Goal: Transaction & Acquisition: Purchase product/service

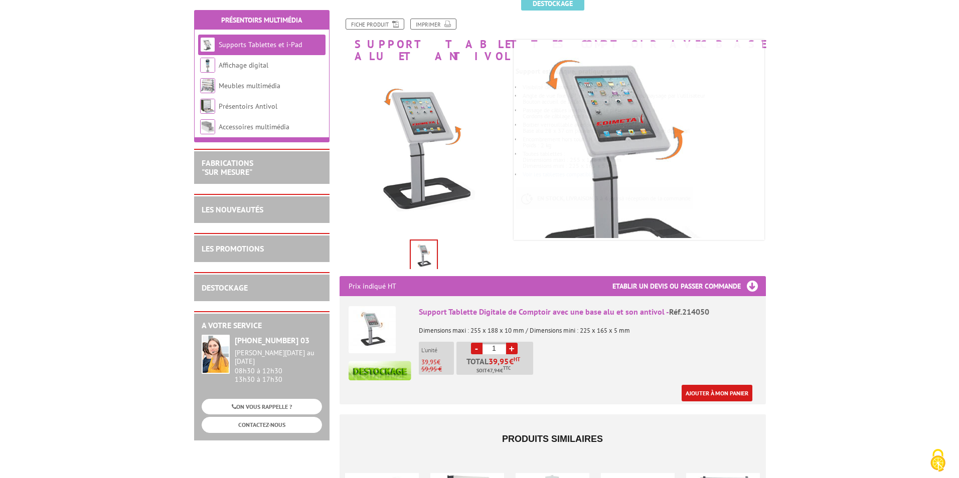
scroll to position [150, 0]
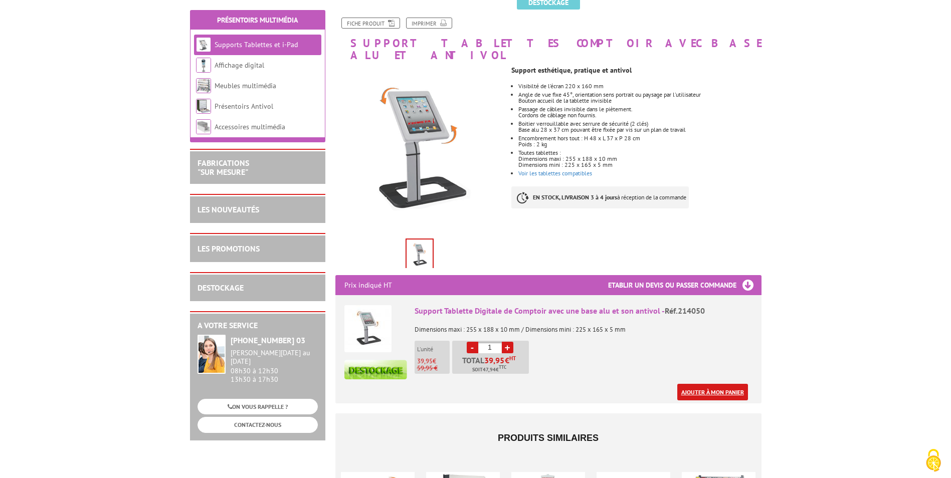
click at [723, 384] on link "Ajouter à mon panier" at bounding box center [712, 392] width 71 height 17
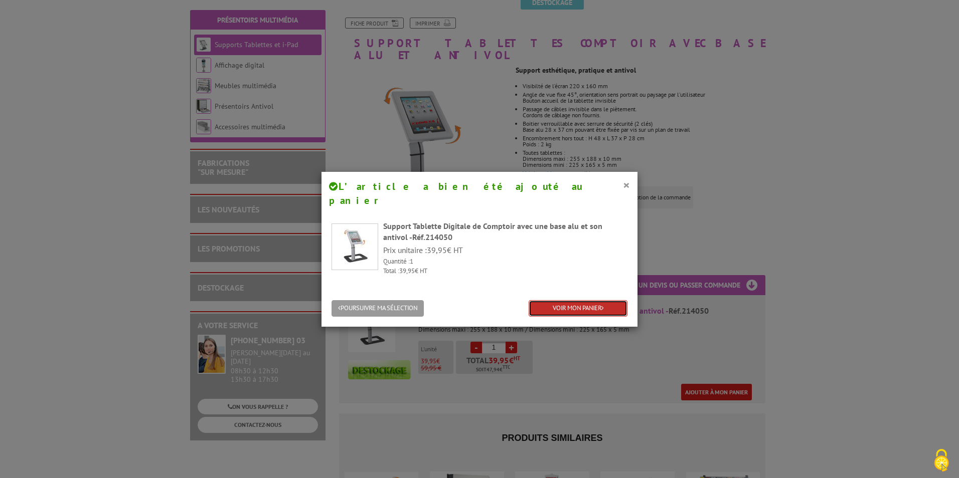
click at [558, 300] on link "VOIR MON PANIER" at bounding box center [577, 308] width 99 height 17
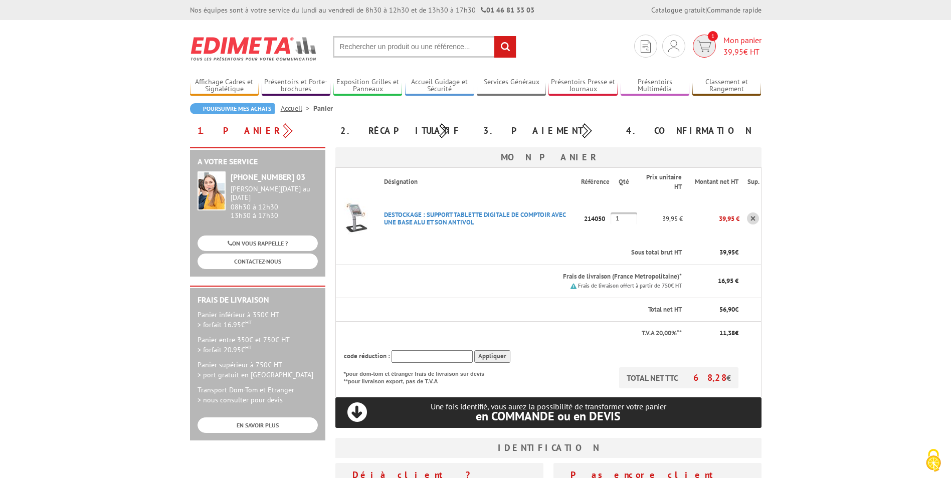
click at [727, 37] on span "Mon panier 39,95 € HT" at bounding box center [742, 46] width 38 height 23
click at [733, 44] on span "Mon panier 39,95 € HT" at bounding box center [742, 46] width 38 height 23
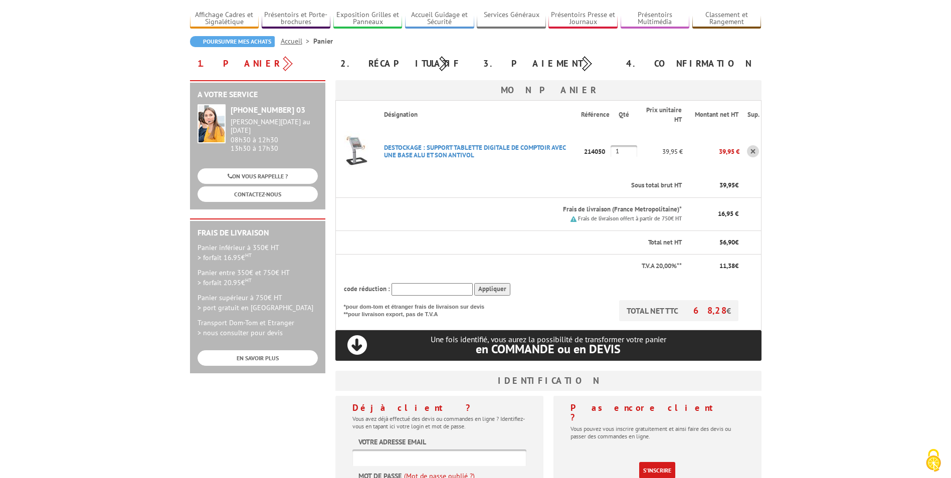
scroll to position [201, 0]
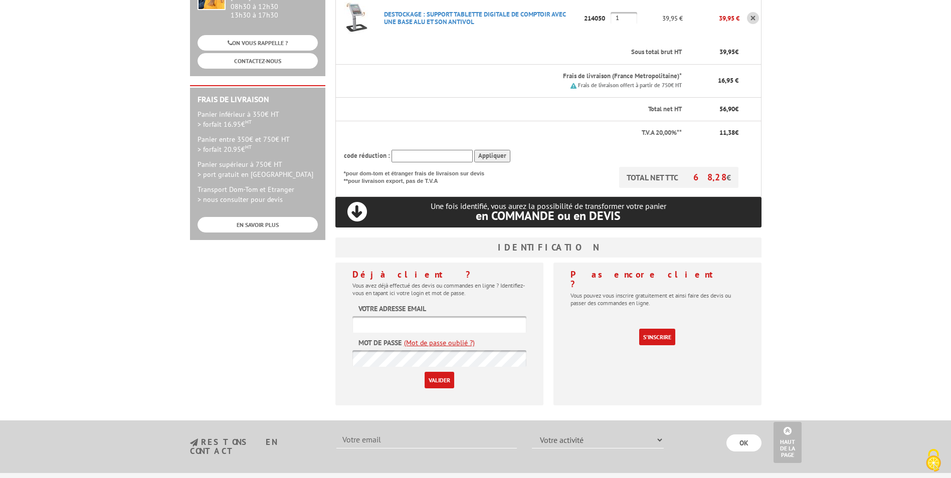
click at [393, 318] on input "text" at bounding box center [439, 324] width 174 height 17
type input "direction@csdp.fr"
click at [447, 382] on input "Valider" at bounding box center [440, 380] width 30 height 17
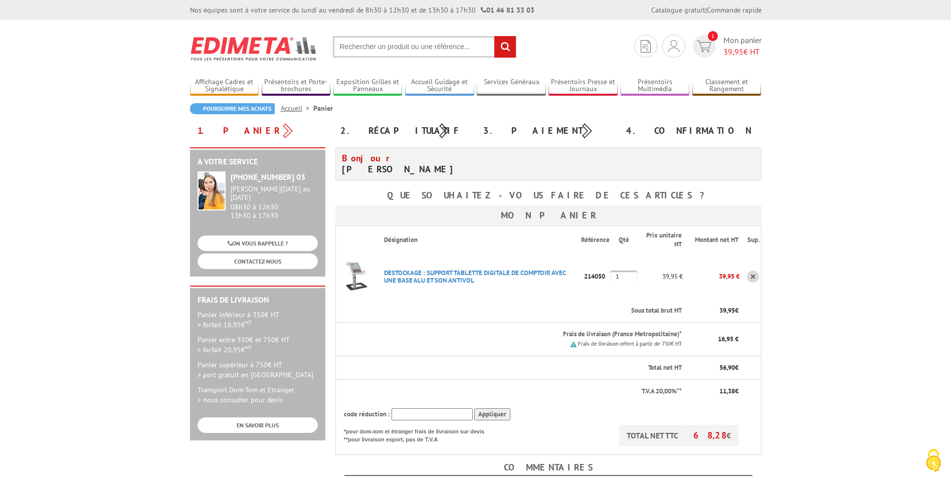
click at [366, 276] on img at bounding box center [356, 277] width 40 height 40
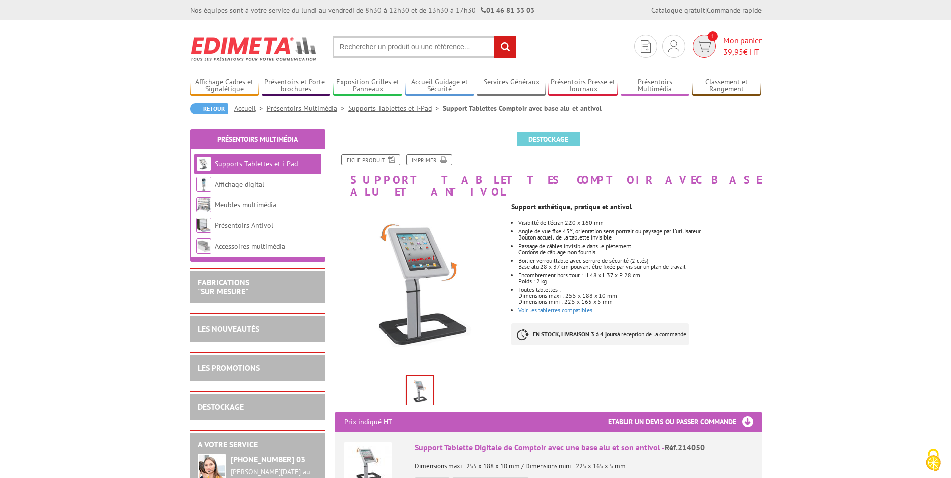
click at [746, 49] on span "39,95 € HT" at bounding box center [742, 52] width 38 height 12
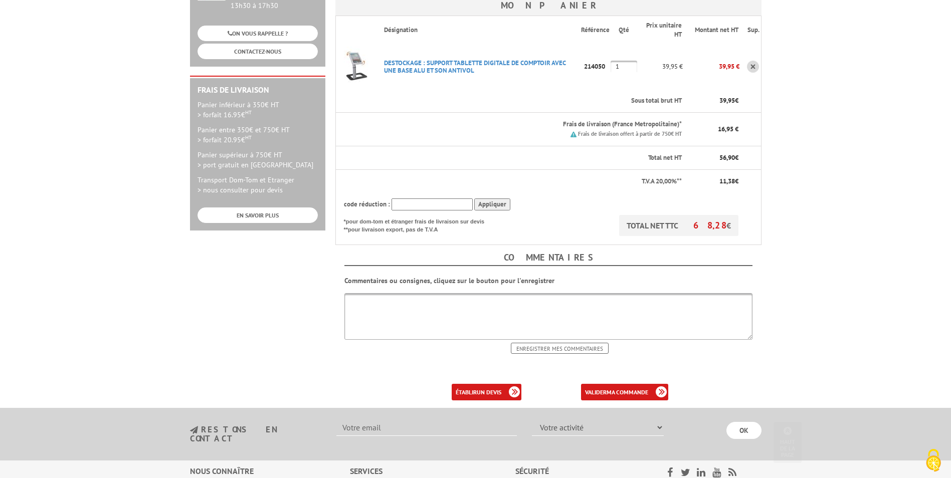
scroll to position [251, 0]
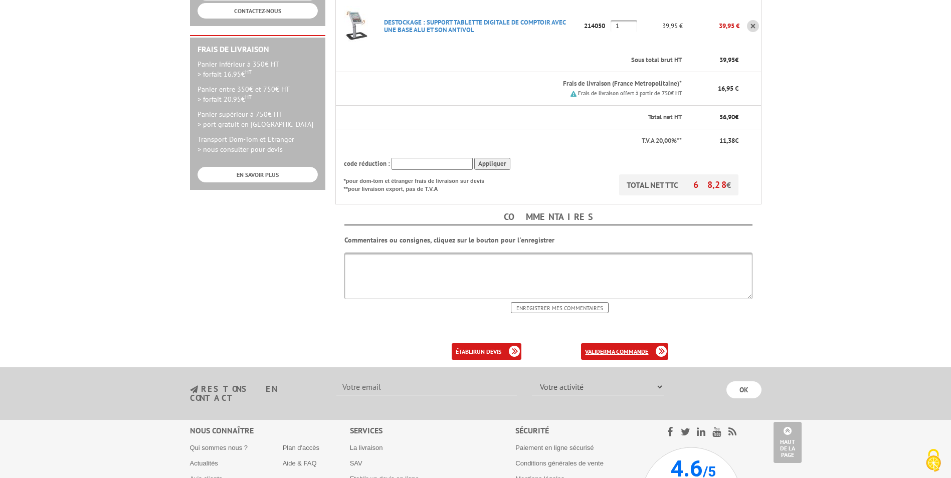
click at [634, 350] on b "ma commande" at bounding box center [628, 352] width 42 height 8
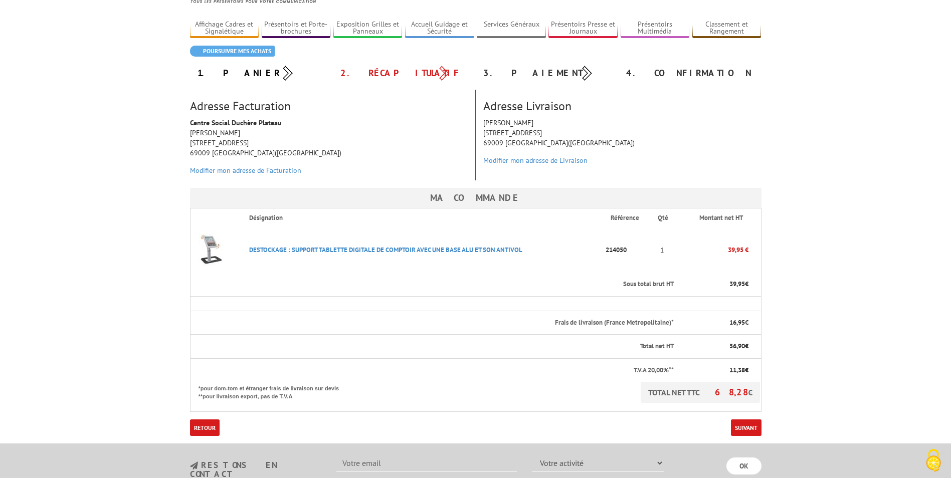
scroll to position [247, 0]
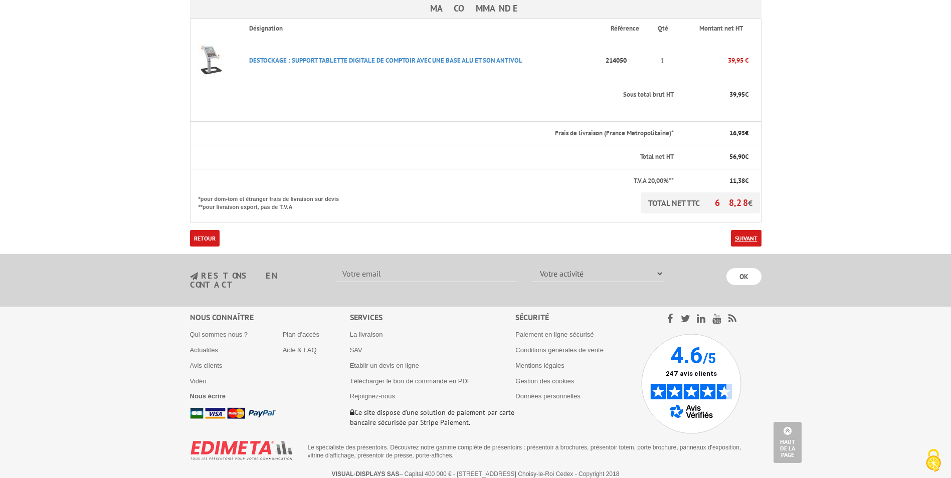
click at [751, 232] on link "Suivant" at bounding box center [746, 238] width 31 height 17
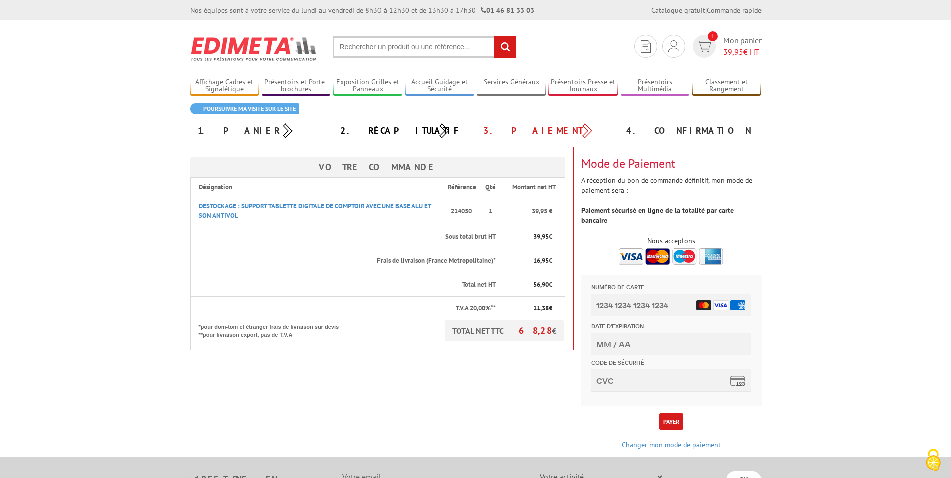
click at [614, 310] on input "Numéro de carte" at bounding box center [671, 305] width 160 height 23
type input "[CREDIT_CARD_NUMBER]"
click at [609, 347] on input "Date d'expiration" at bounding box center [671, 344] width 160 height 23
type input "10/26"
click at [607, 373] on input "Code de sécurité" at bounding box center [671, 380] width 160 height 23
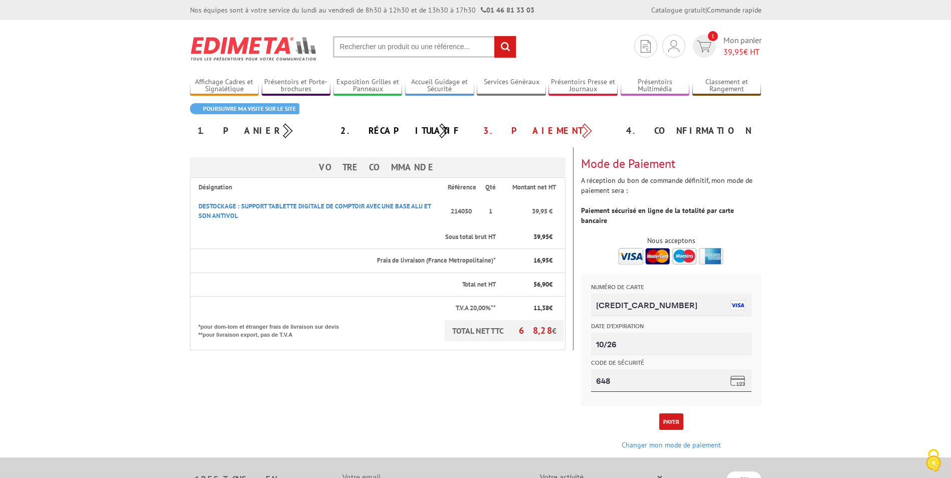
type input "648"
click at [677, 414] on button "Payer" at bounding box center [671, 422] width 24 height 17
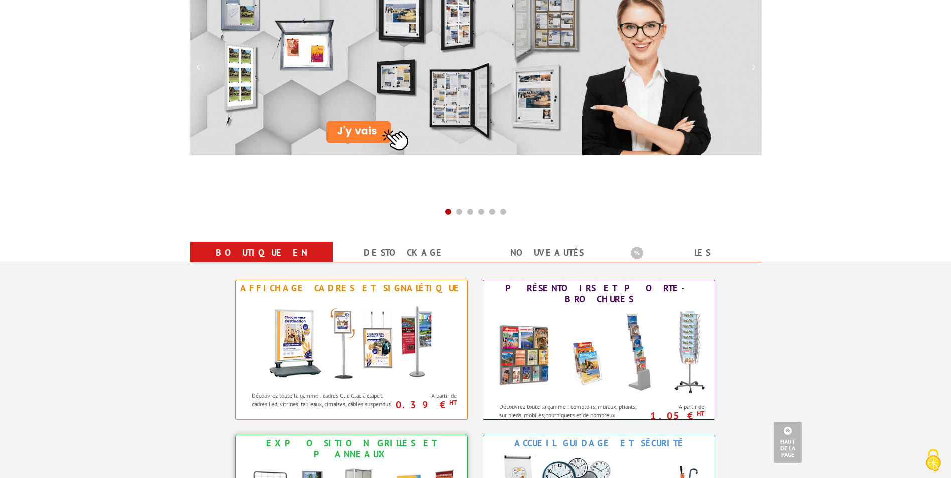
scroll to position [150, 0]
